Goal: Obtain resource: Obtain resource

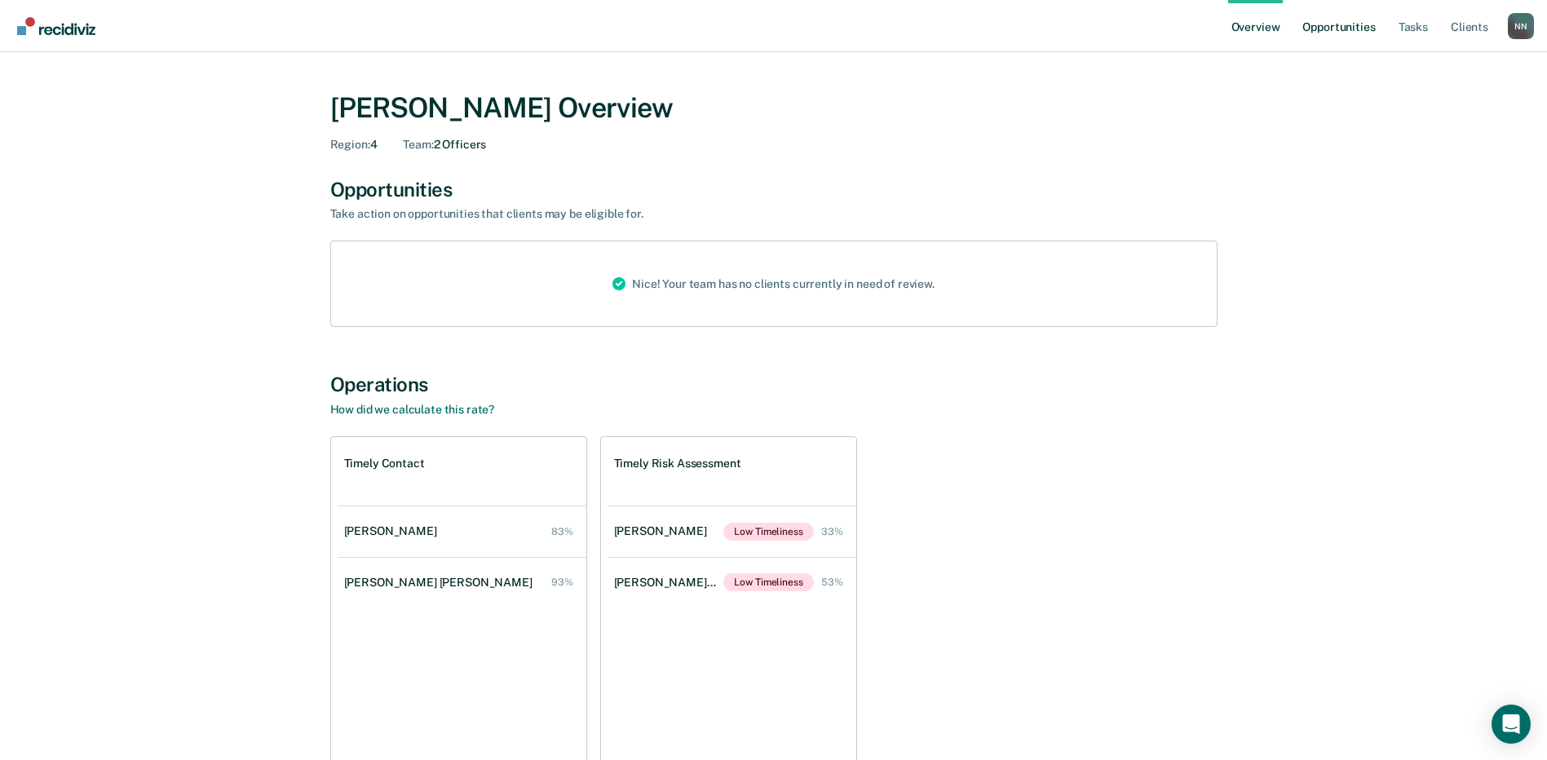
click at [1346, 23] on link "Opportunities" at bounding box center [1338, 26] width 79 height 52
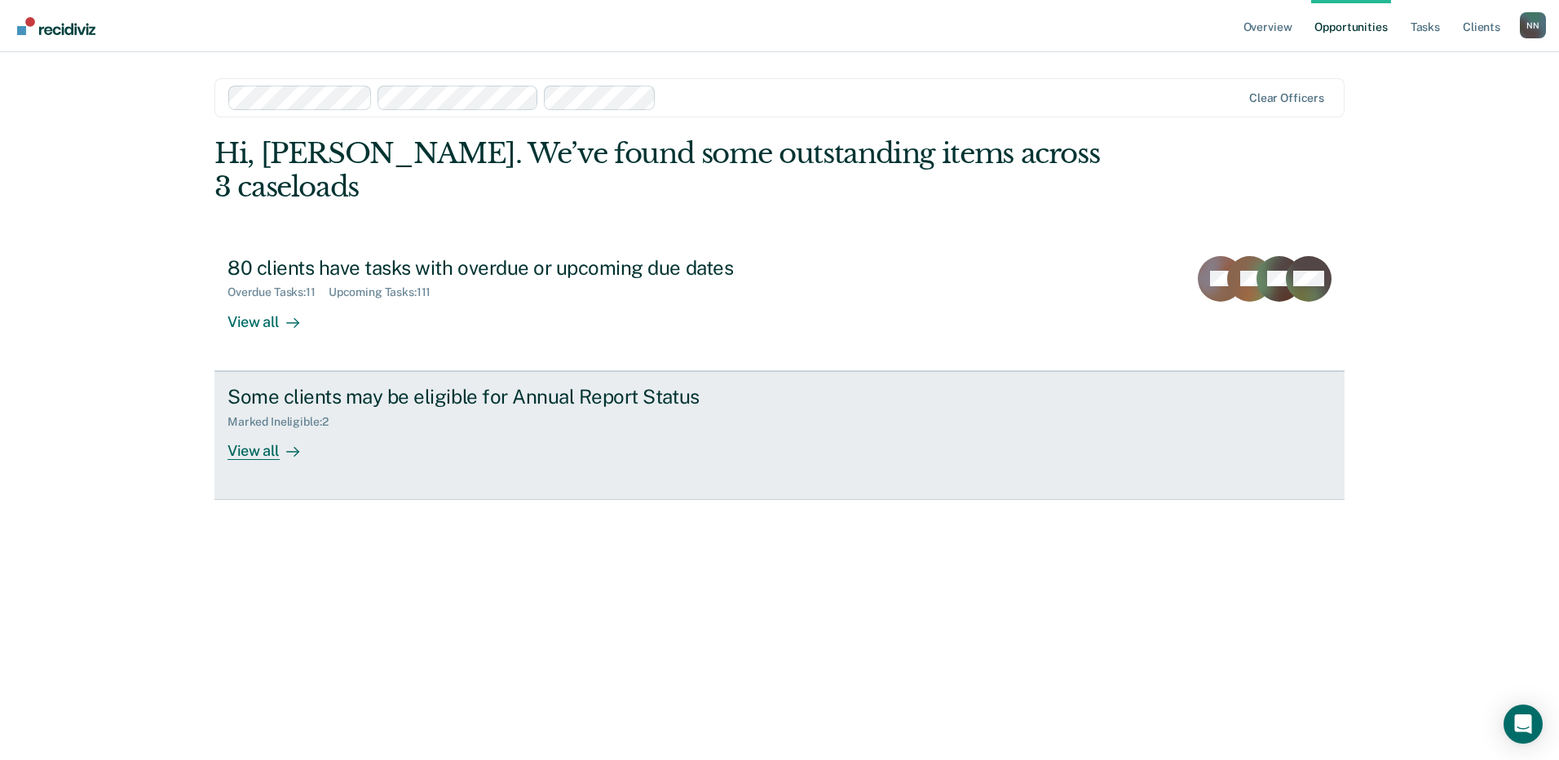
click at [282, 441] on div at bounding box center [290, 450] width 20 height 19
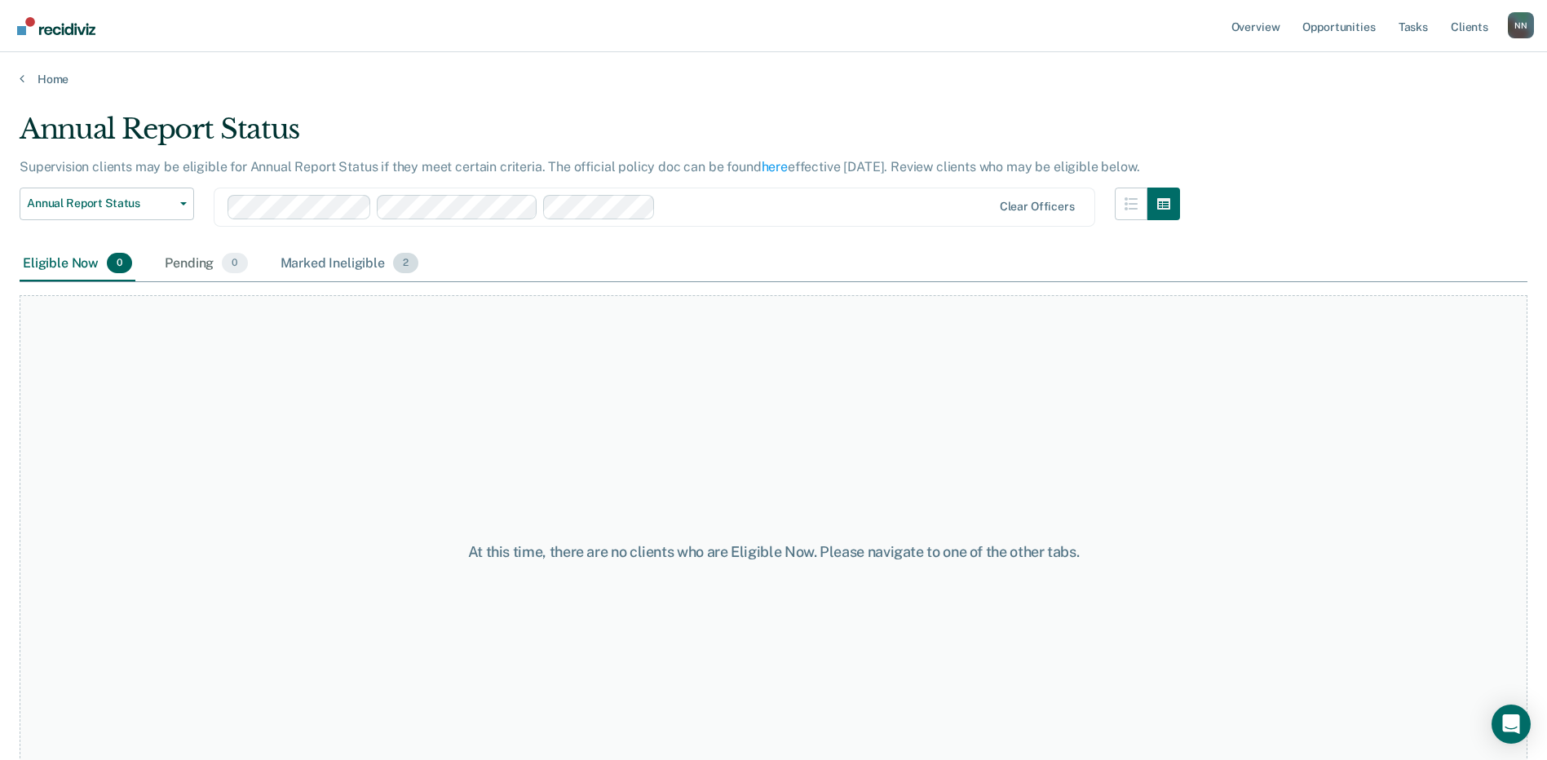
click at [358, 265] on div "Marked Ineligible 2" at bounding box center [349, 264] width 145 height 36
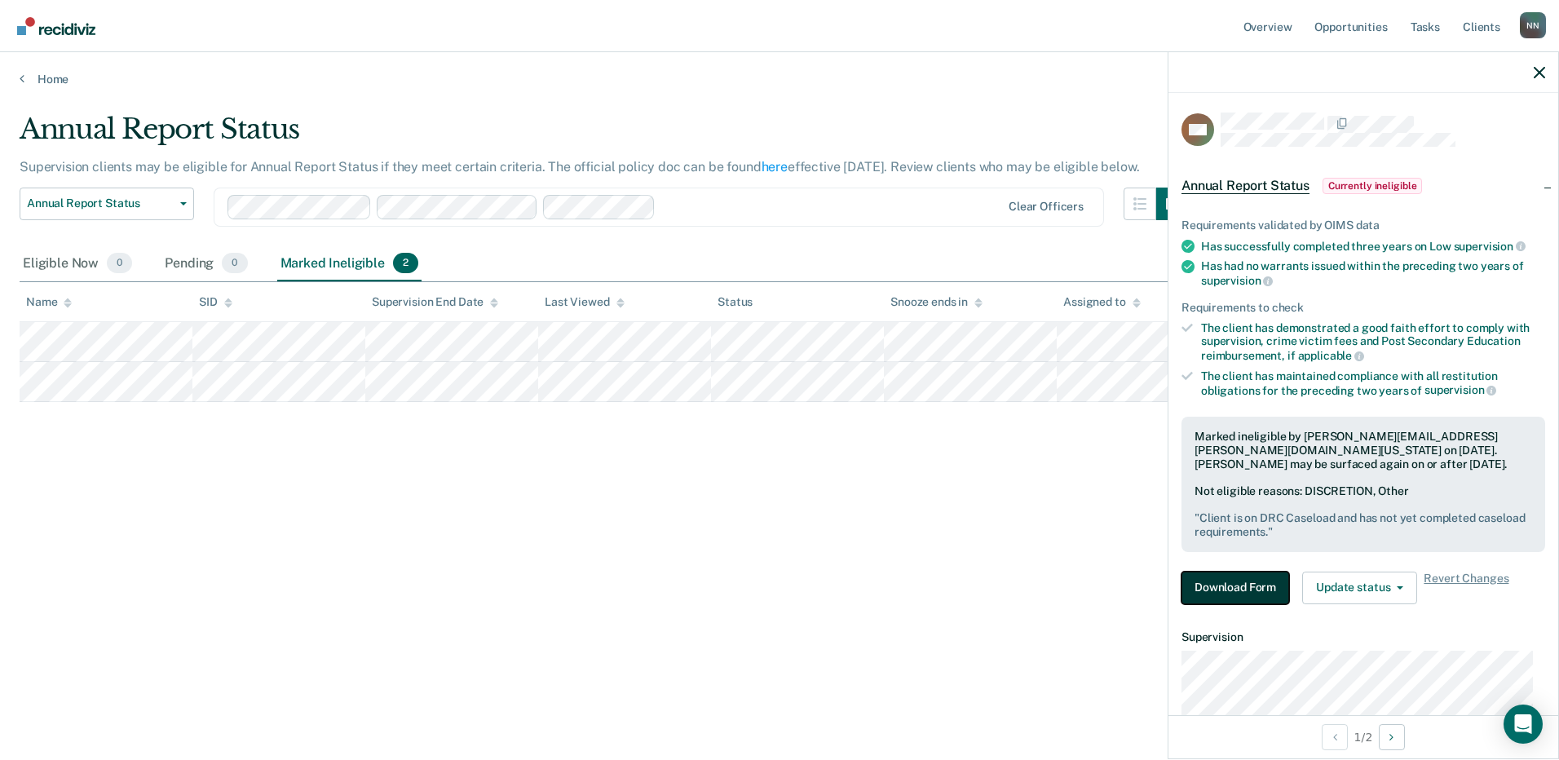
click at [1262, 586] on button "Download Form" at bounding box center [1236, 588] width 108 height 33
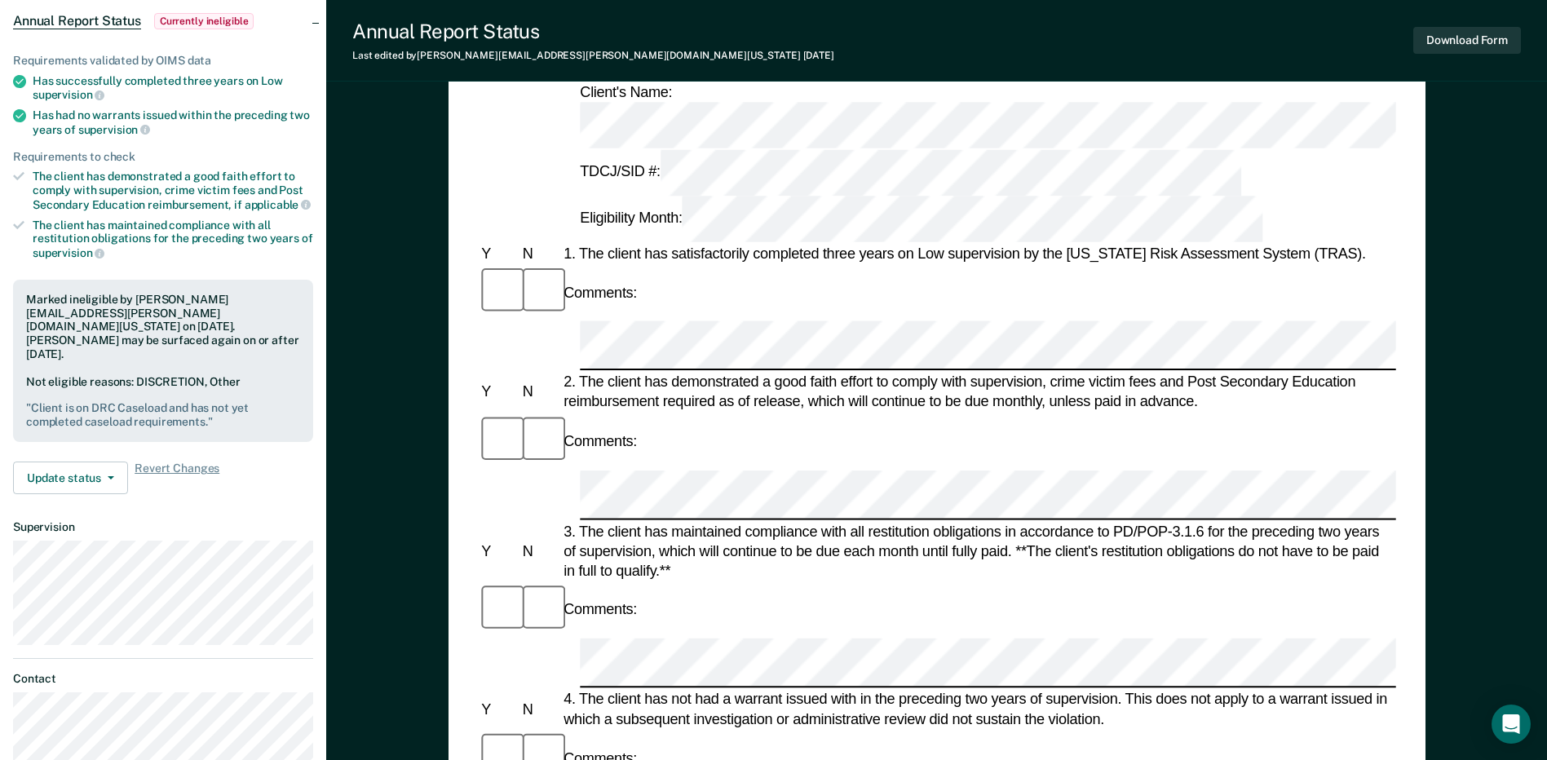
scroll to position [163, 0]
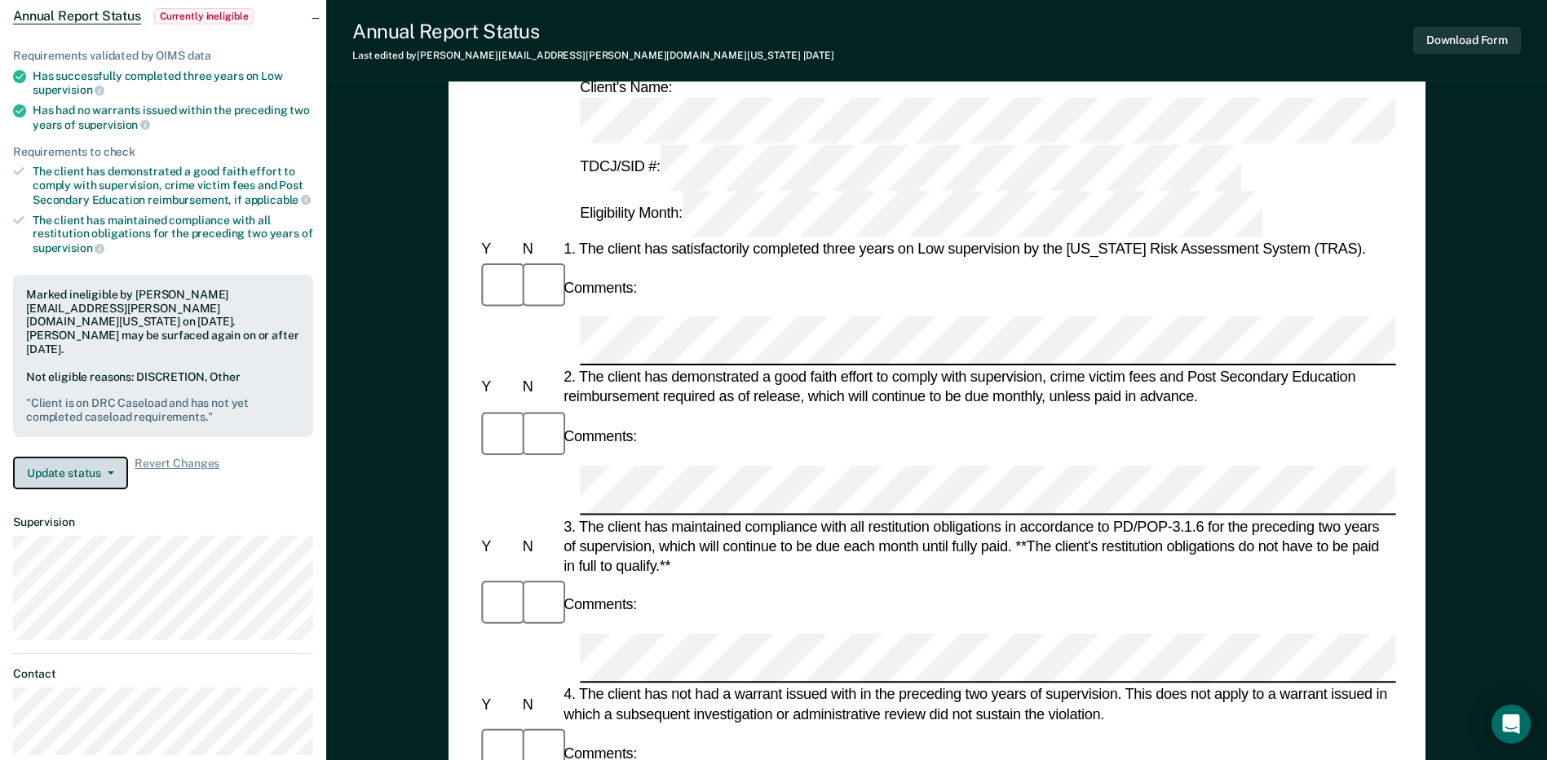
click at [106, 457] on button "Update status" at bounding box center [70, 473] width 115 height 33
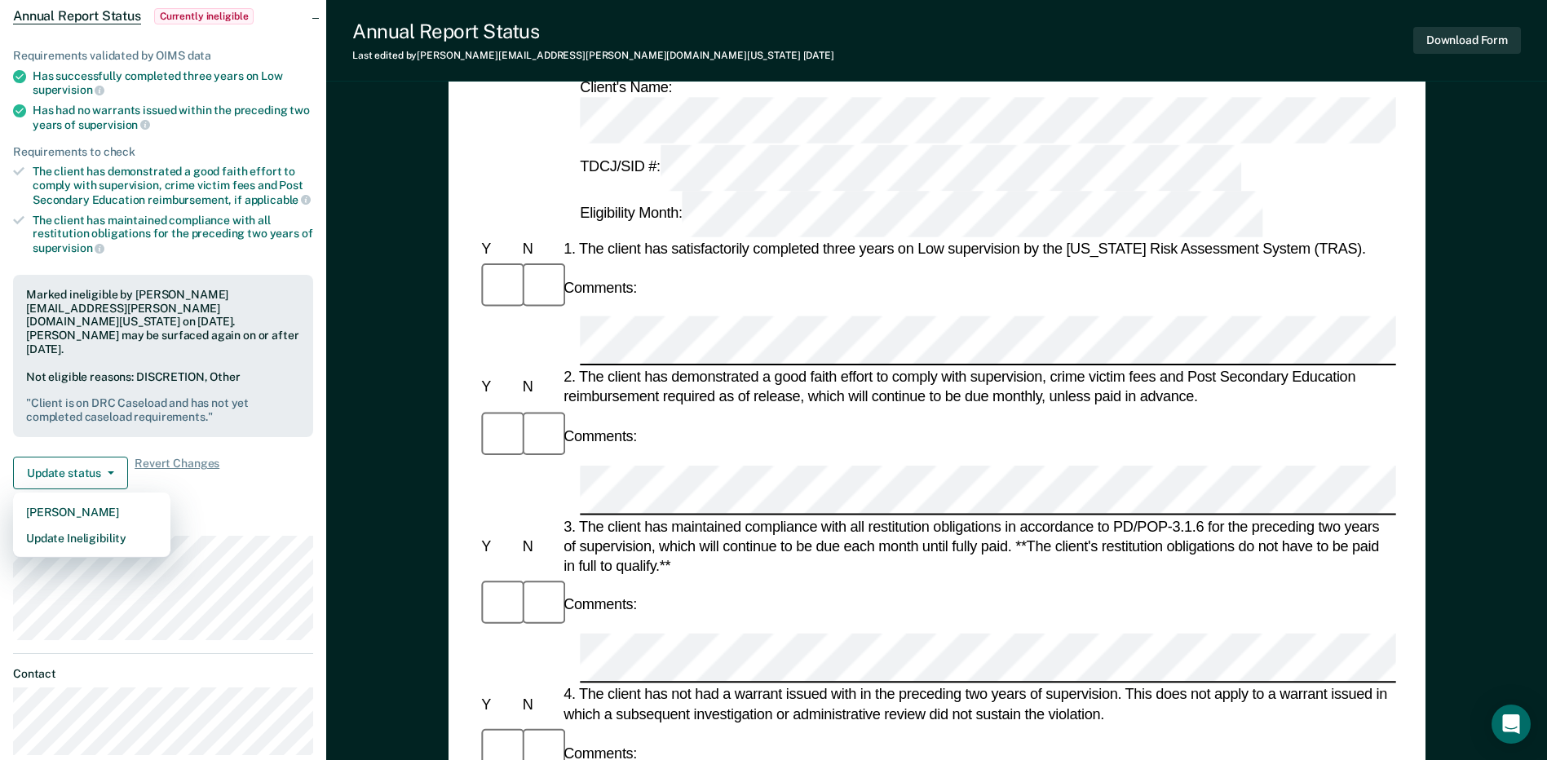
click at [250, 484] on article "DM Annual Report Status Currently ineligible Requirements validated by OIMS dat…" at bounding box center [163, 349] width 300 height 813
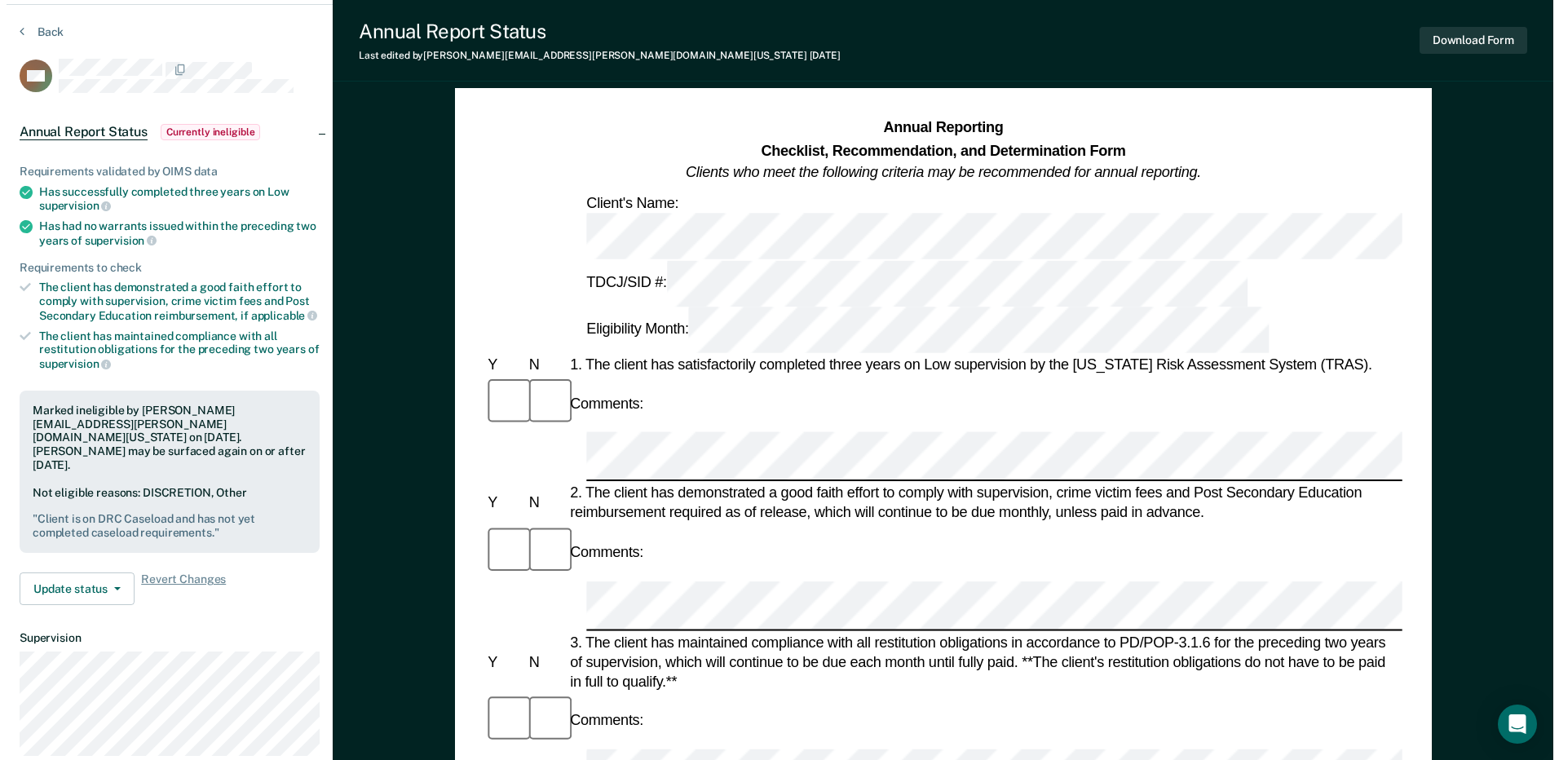
scroll to position [0, 0]
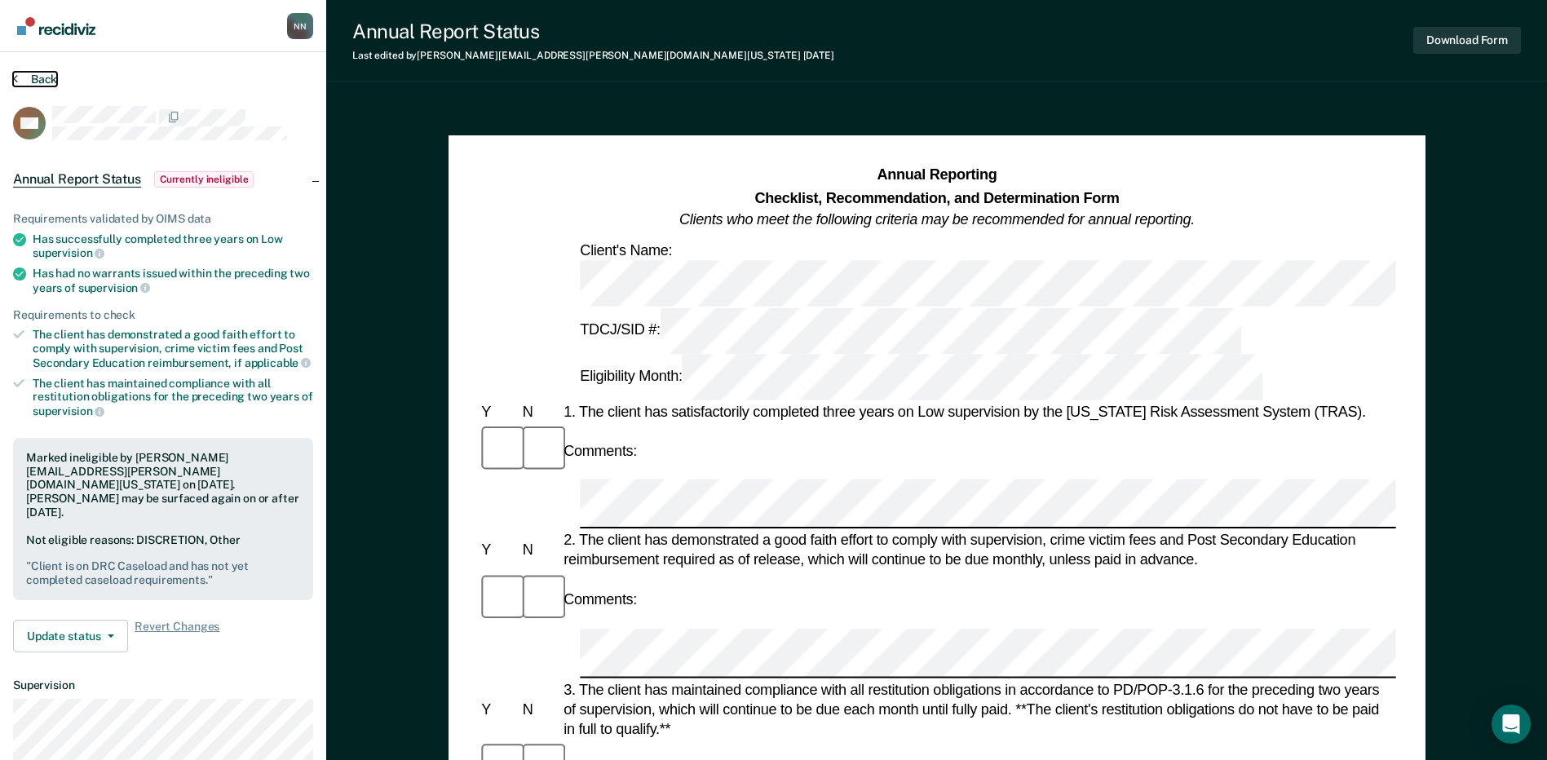
click at [42, 82] on button "Back" at bounding box center [35, 79] width 44 height 15
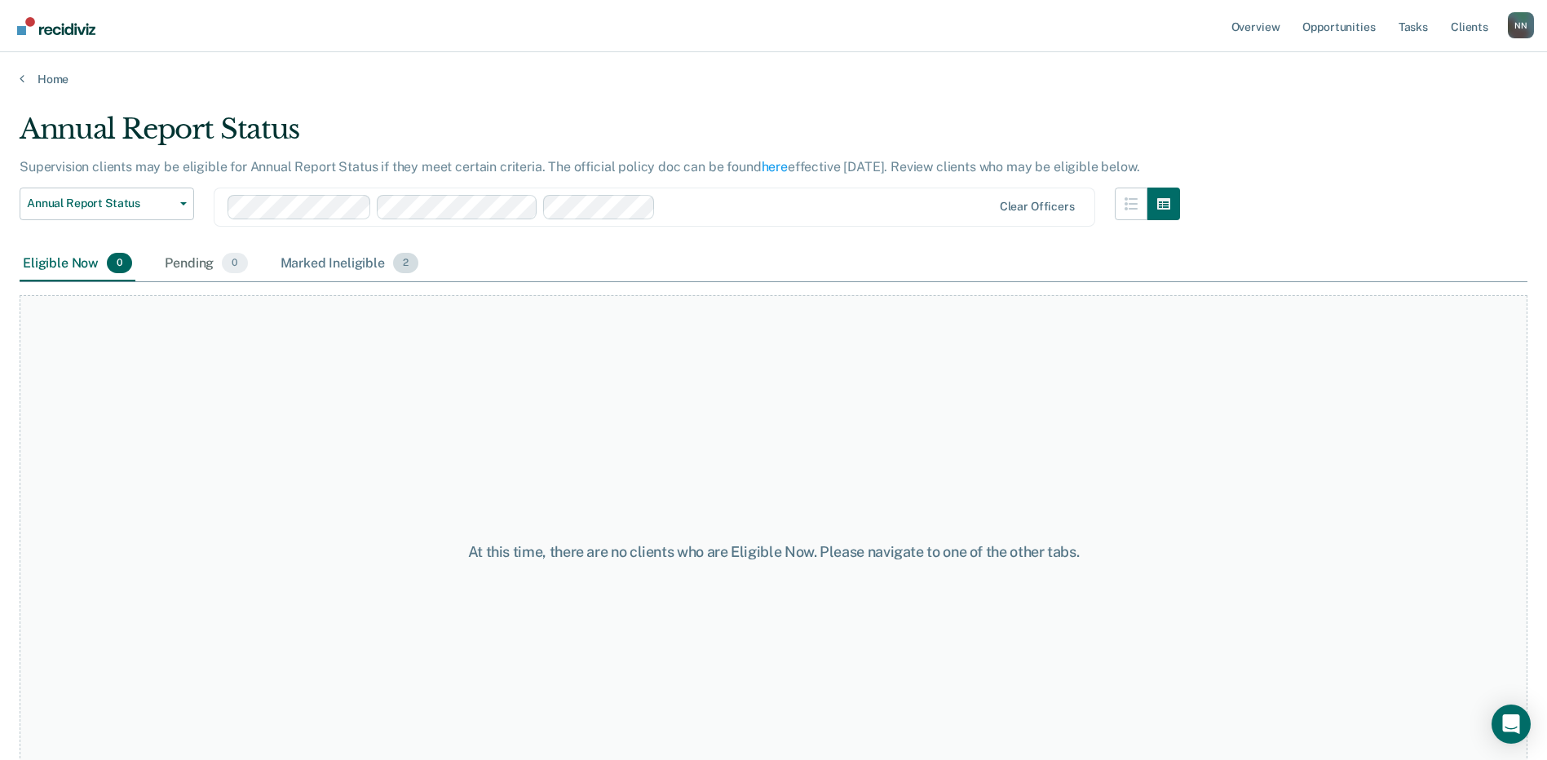
click at [356, 266] on div "Marked Ineligible 2" at bounding box center [349, 264] width 145 height 36
